Goal: Check status: Check status

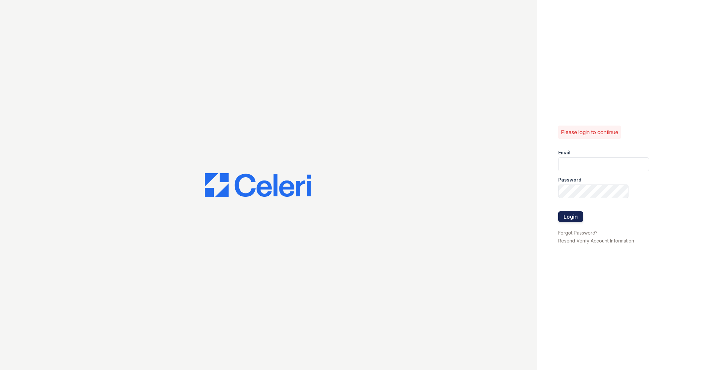
click at [569, 220] on button "Login" at bounding box center [570, 217] width 25 height 11
click at [572, 157] on div "Email" at bounding box center [603, 151] width 91 height 13
click at [572, 164] on input "email" at bounding box center [603, 165] width 91 height 14
type input "catherine@cobaltatl.com"
click at [569, 223] on button "Login" at bounding box center [570, 224] width 25 height 11
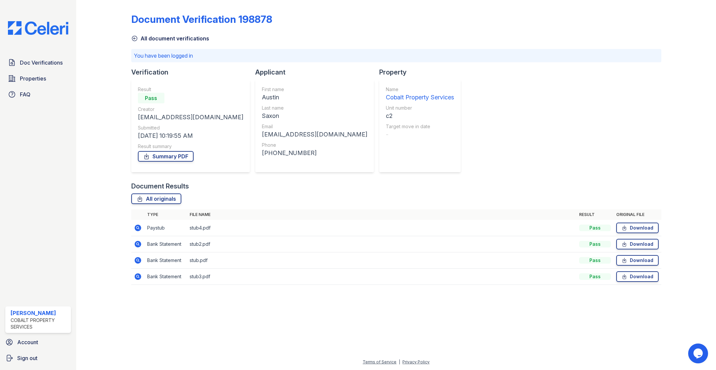
click at [137, 227] on icon at bounding box center [138, 228] width 2 height 2
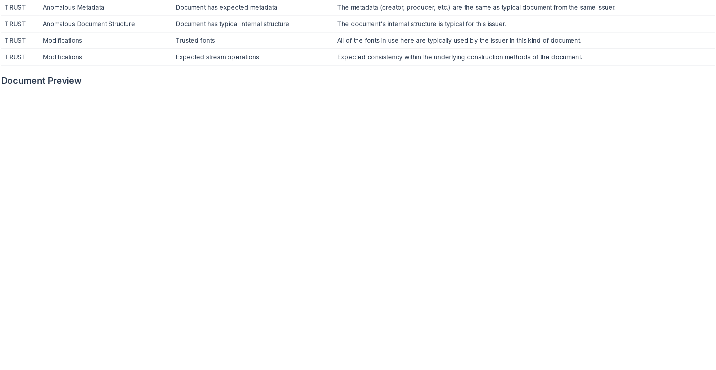
scroll to position [134, 0]
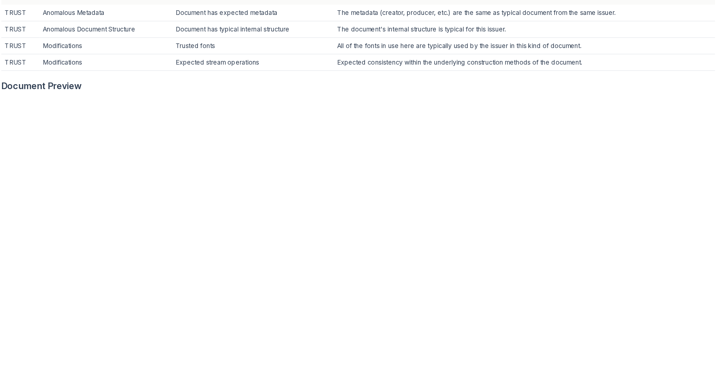
click at [351, 134] on td "Trusted fonts" at bounding box center [318, 129] width 120 height 12
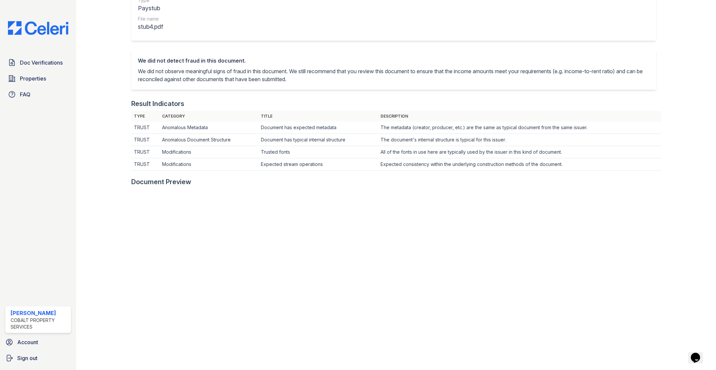
scroll to position [0, 0]
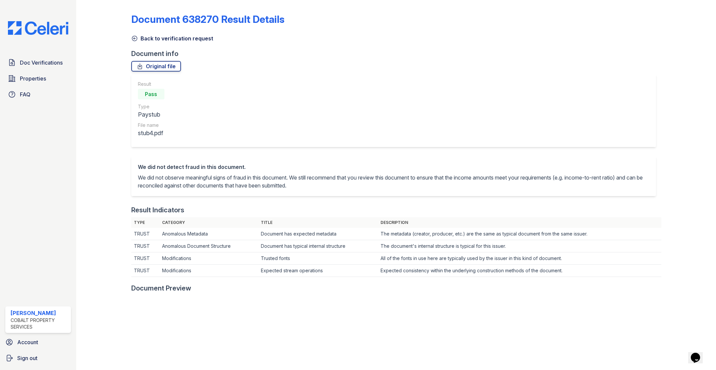
click at [133, 36] on icon at bounding box center [134, 38] width 7 height 7
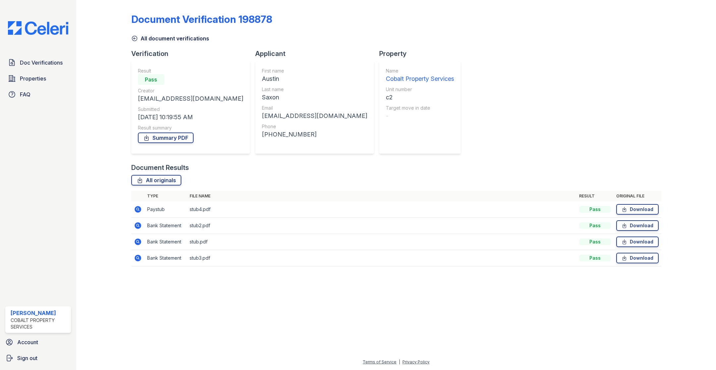
click at [141, 224] on icon at bounding box center [138, 226] width 8 height 8
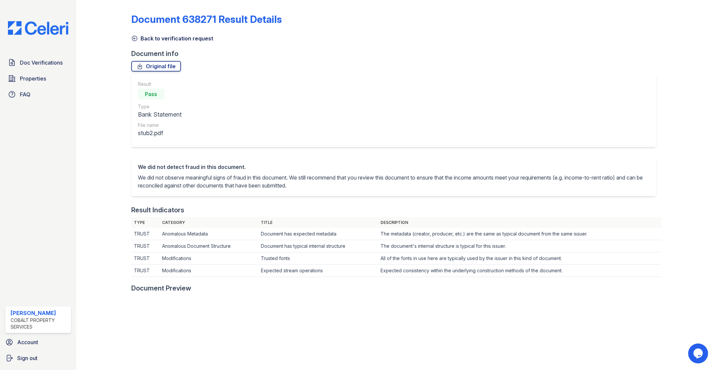
click at [135, 39] on icon at bounding box center [134, 38] width 7 height 7
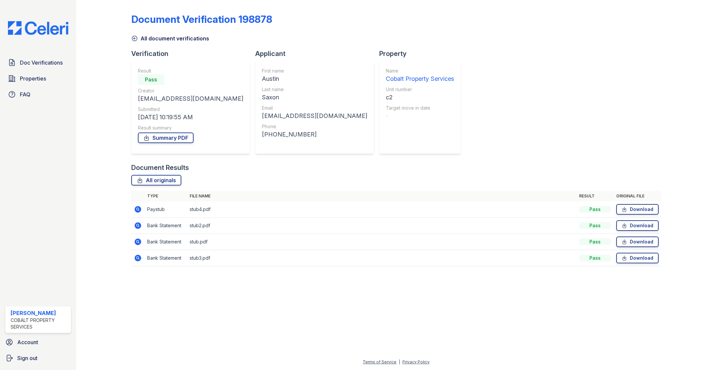
click at [139, 240] on icon at bounding box center [138, 242] width 7 height 7
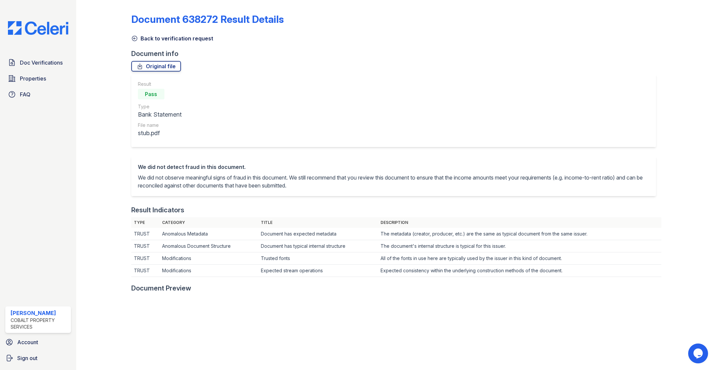
click at [136, 39] on icon at bounding box center [134, 38] width 7 height 7
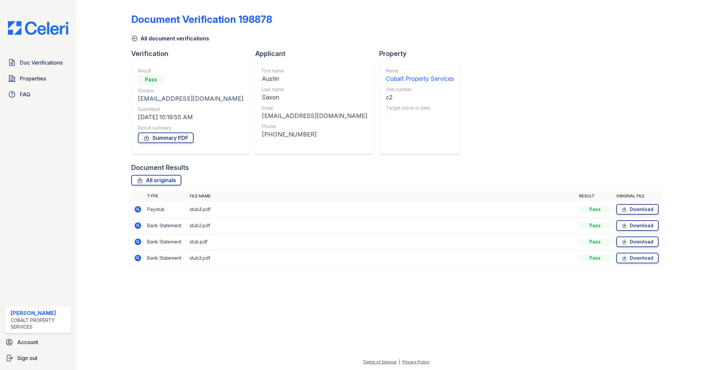
click at [138, 256] on icon at bounding box center [138, 258] width 8 height 8
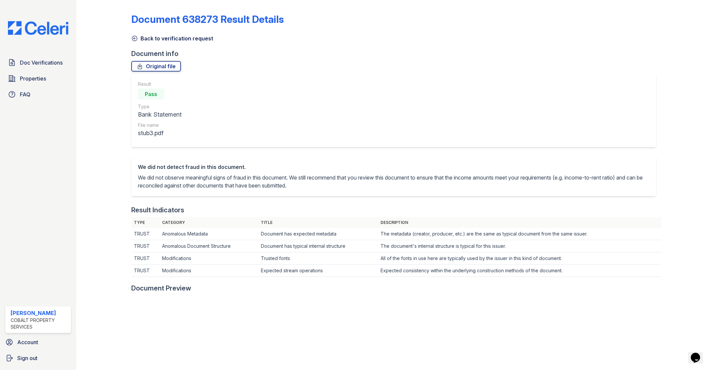
click at [133, 36] on icon at bounding box center [134, 38] width 7 height 7
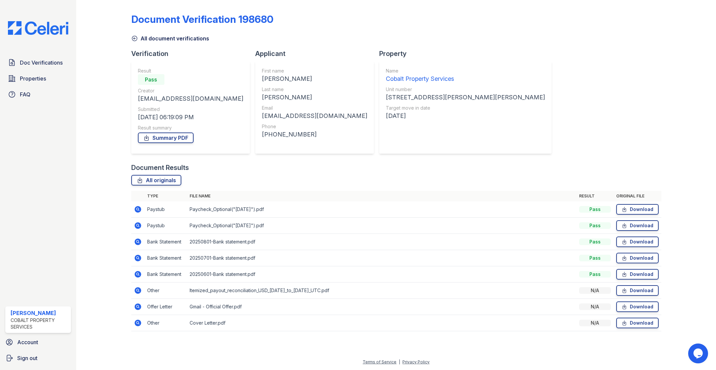
click at [136, 207] on icon at bounding box center [138, 209] width 7 height 7
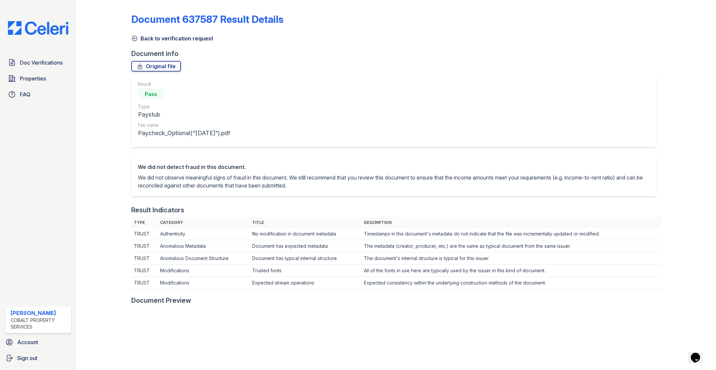
click at [134, 38] on icon at bounding box center [134, 38] width 7 height 7
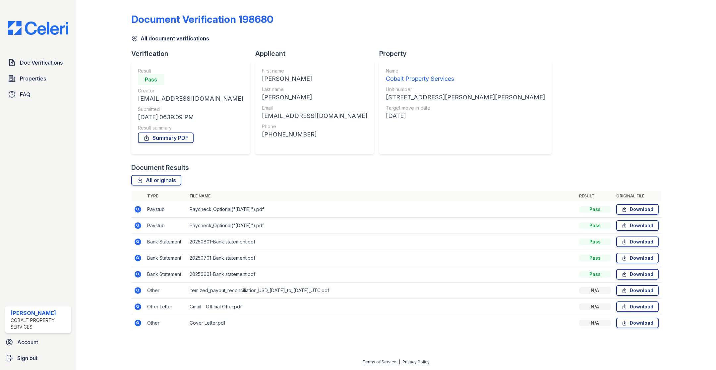
click at [139, 227] on icon at bounding box center [138, 225] width 7 height 7
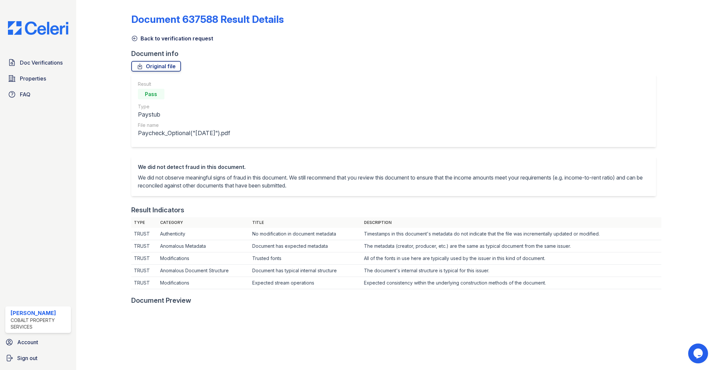
click at [135, 37] on icon at bounding box center [134, 38] width 7 height 7
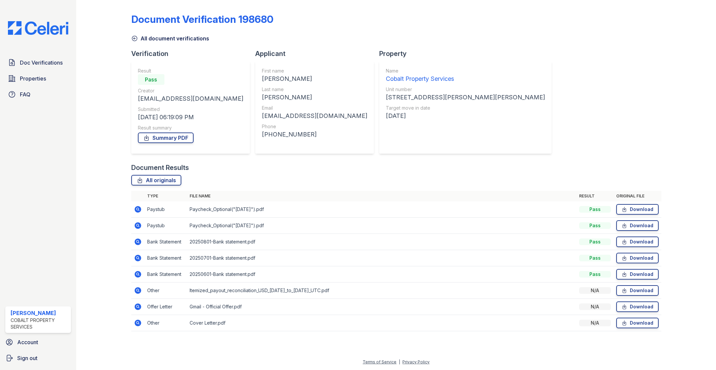
click at [136, 288] on icon at bounding box center [138, 290] width 7 height 7
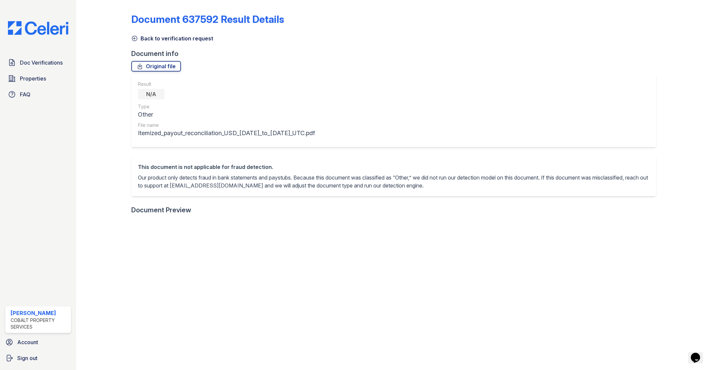
click at [138, 39] on icon at bounding box center [134, 38] width 7 height 7
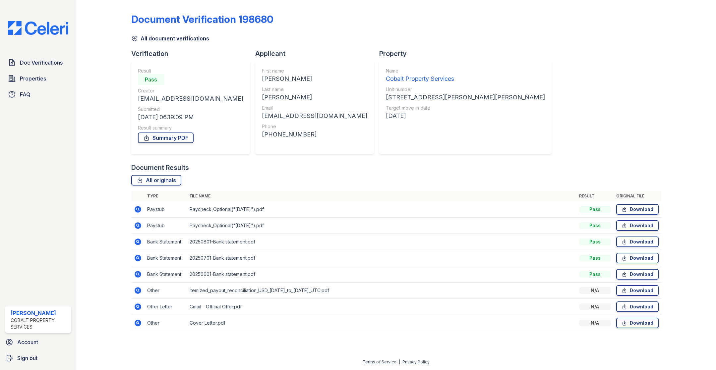
click at [140, 304] on icon at bounding box center [138, 307] width 7 height 7
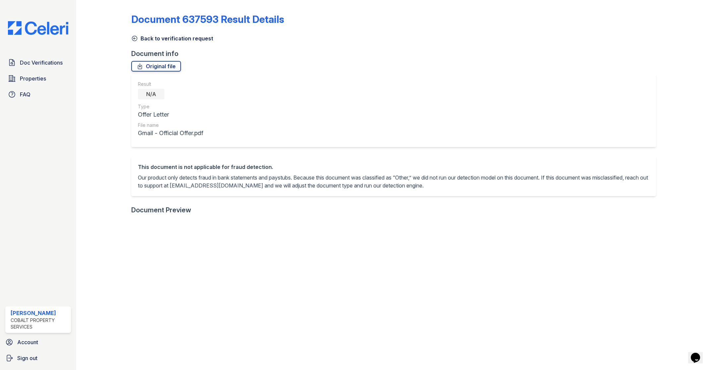
click at [134, 37] on icon at bounding box center [134, 38] width 7 height 7
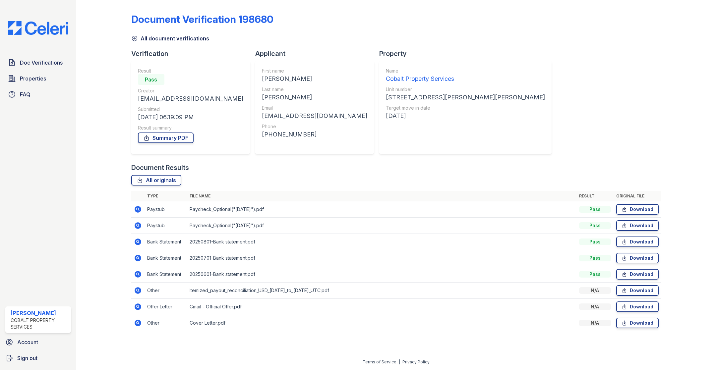
click at [141, 324] on icon at bounding box center [138, 323] width 8 height 8
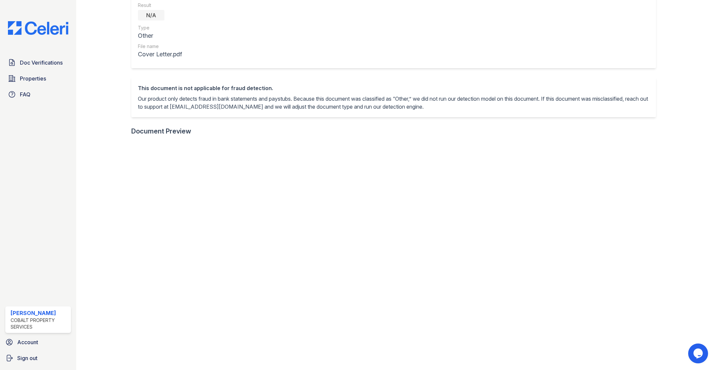
scroll to position [80, 0]
click at [194, 15] on div "Result N/A Type Other File name Cover Letter.pdf" at bounding box center [393, 31] width 525 height 73
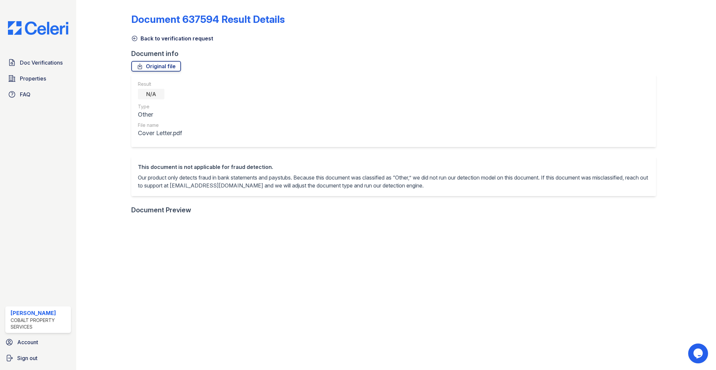
click at [148, 39] on link "Back to verification request" at bounding box center [172, 38] width 82 height 8
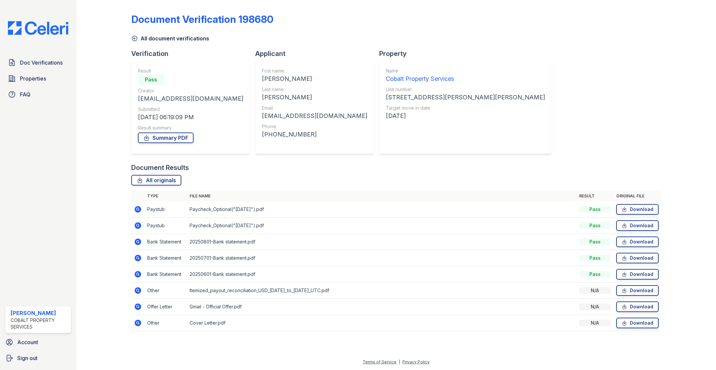
click at [138, 239] on icon at bounding box center [138, 242] width 7 height 7
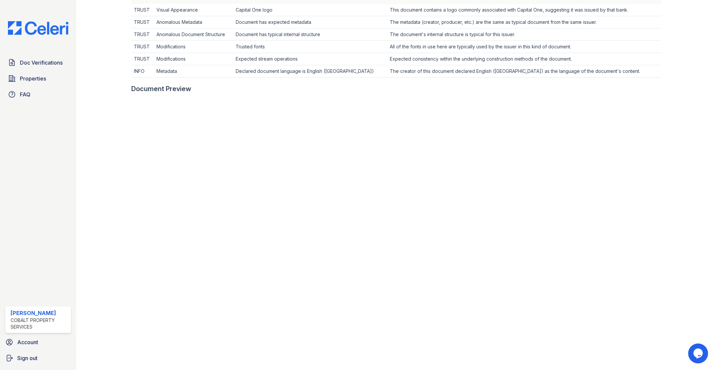
scroll to position [241, 0]
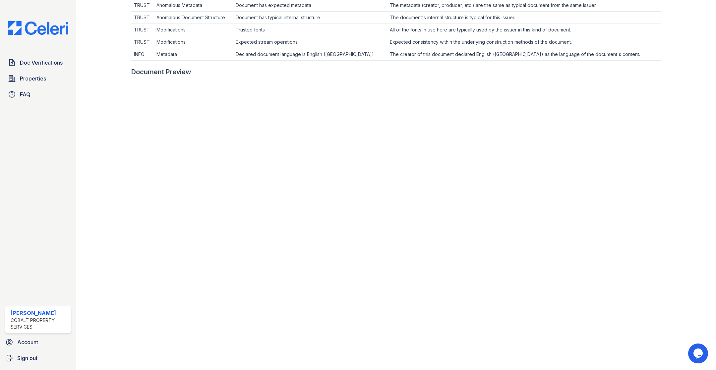
click at [199, 45] on td "Modifications" at bounding box center [193, 42] width 79 height 12
click at [152, 28] on td "TRUST" at bounding box center [142, 30] width 23 height 12
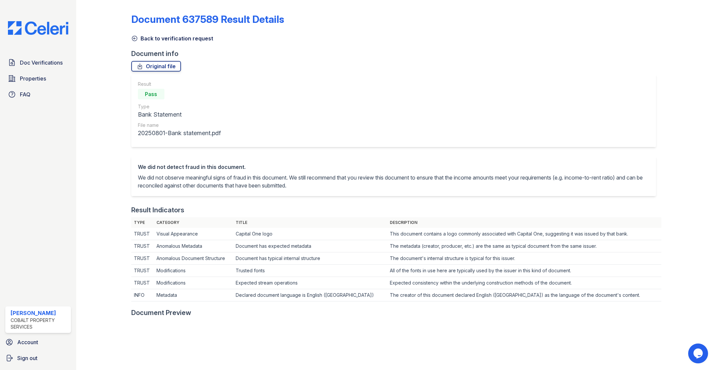
click at [141, 39] on link "Back to verification request" at bounding box center [172, 38] width 82 height 8
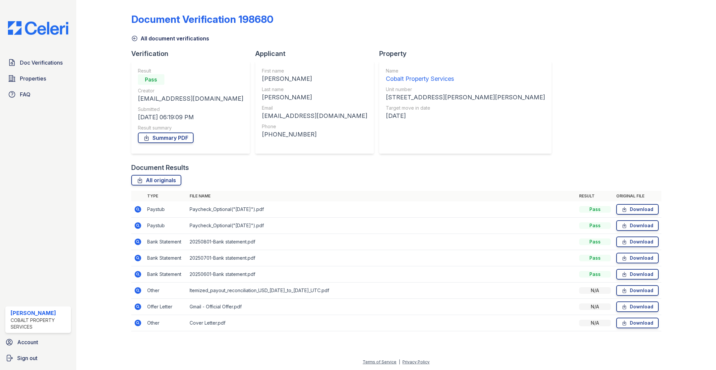
click at [138, 260] on icon at bounding box center [138, 258] width 7 height 7
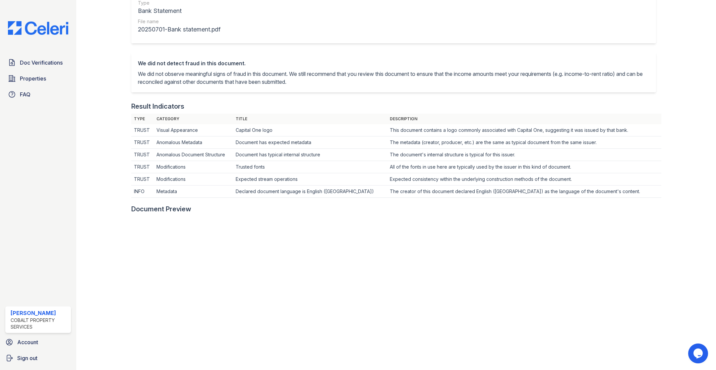
scroll to position [151, 0]
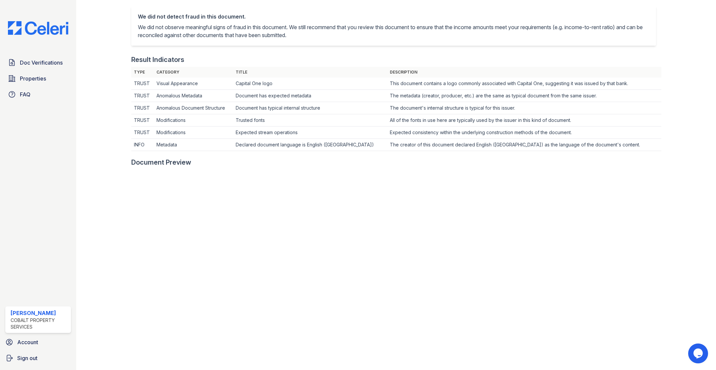
click at [219, 34] on p "We did not observe meaningful signs of fraud in this document. We still recomme…" at bounding box center [394, 31] width 512 height 16
